Goal: Task Accomplishment & Management: Manage account settings

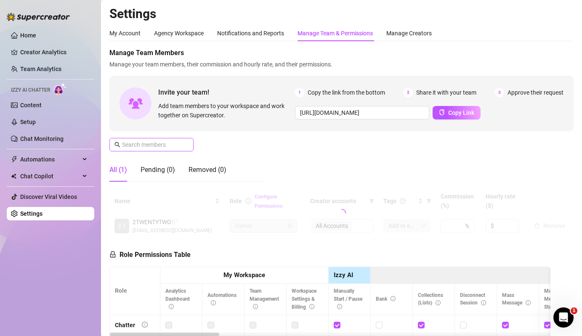
click at [184, 146] on span at bounding box center [186, 144] width 5 height 9
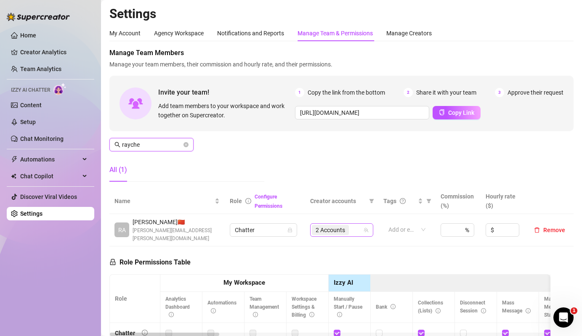
click at [324, 224] on div "2 Accounts" at bounding box center [341, 230] width 63 height 13
type input "rayche"
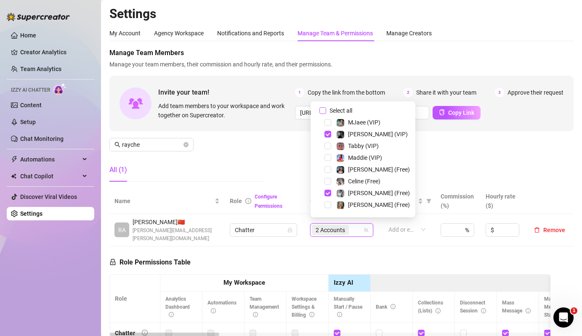
click at [331, 106] on span "Select all" at bounding box center [340, 110] width 29 height 9
click at [326, 107] on input "Select all" at bounding box center [323, 110] width 7 height 7
click at [331, 106] on span "Select all" at bounding box center [340, 110] width 29 height 9
click at [326, 107] on input "Select all" at bounding box center [323, 110] width 7 height 7
checkbox input "false"
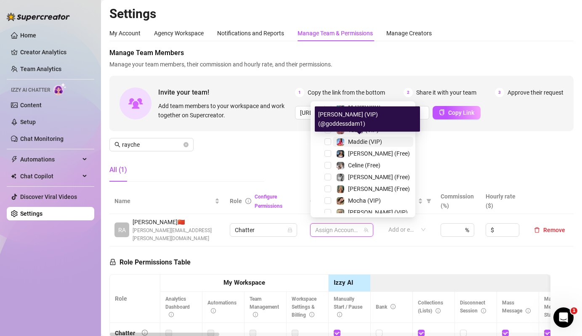
scroll to position [16, 0]
click at [356, 144] on span "Maddie (VIP)" at bounding box center [365, 141] width 34 height 7
click at [359, 152] on span "[PERSON_NAME] (Free)" at bounding box center [379, 153] width 62 height 7
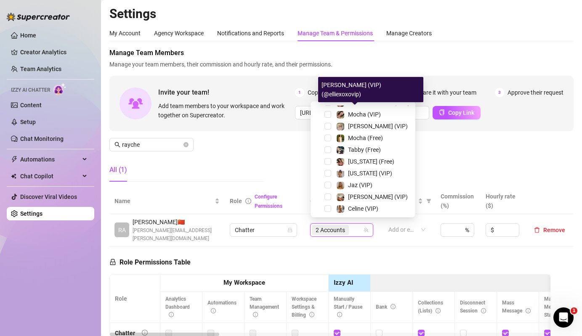
scroll to position [128, 0]
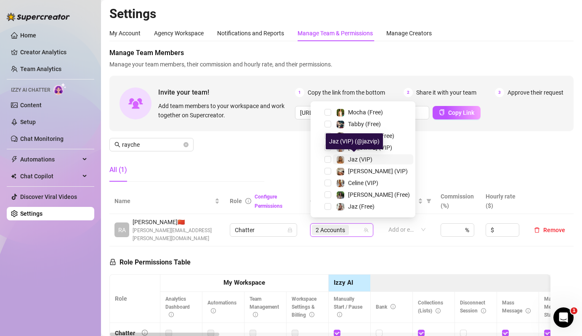
click at [352, 164] on div "Jaz (VIP)" at bounding box center [360, 159] width 24 height 10
click at [355, 208] on span "Jaz (Free)" at bounding box center [361, 206] width 27 height 7
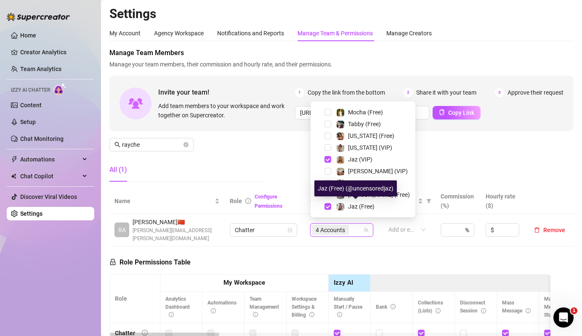
click at [277, 177] on div "Manage Team Members Manage your team members, their commission and hourly rate,…" at bounding box center [341, 118] width 464 height 141
